Goal: Information Seeking & Learning: Learn about a topic

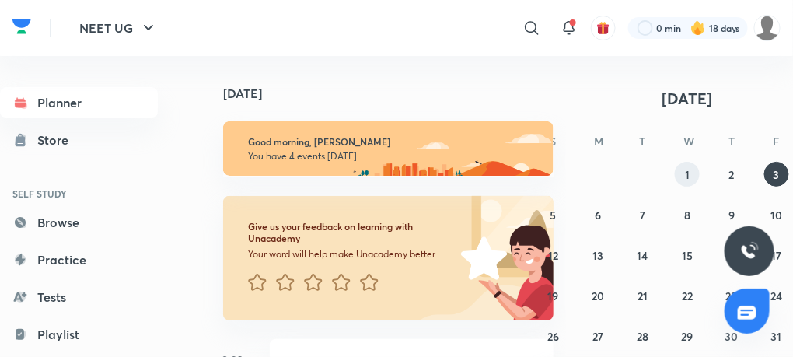
click at [689, 178] on button "1" at bounding box center [687, 174] width 25 height 25
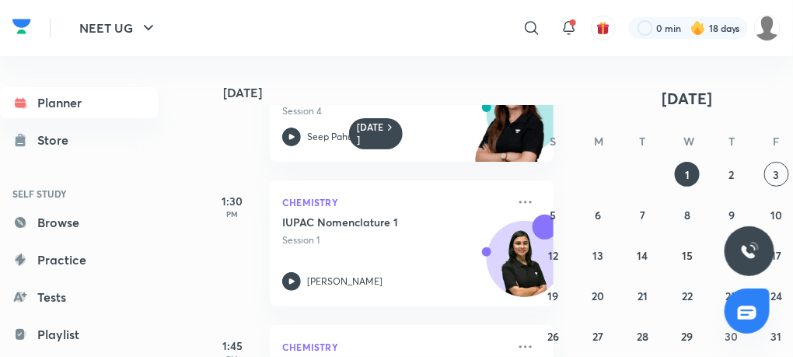
scroll to position [230, 0]
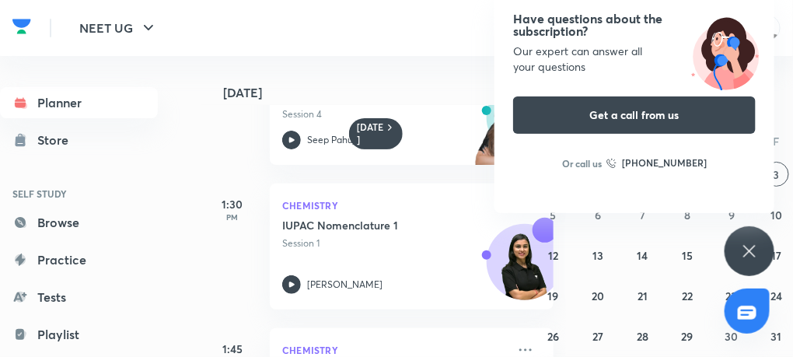
click at [753, 246] on icon at bounding box center [749, 251] width 12 height 12
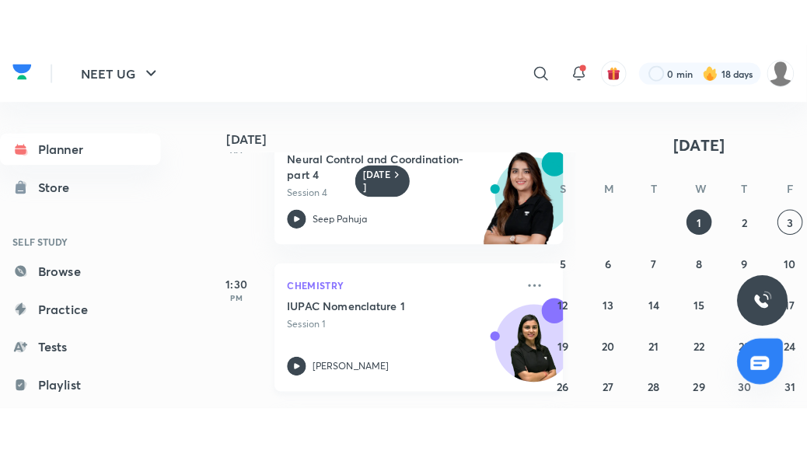
scroll to position [227, 0]
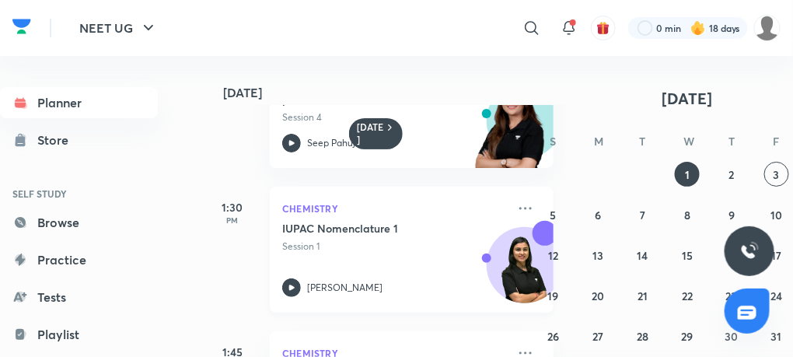
click at [290, 287] on icon at bounding box center [291, 286] width 5 height 5
